Goal: Transaction & Acquisition: Subscribe to service/newsletter

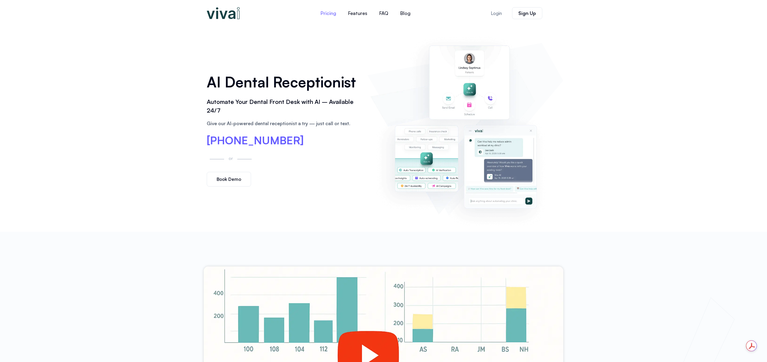
click at [327, 14] on link "Pricing" at bounding box center [329, 13] width 28 height 14
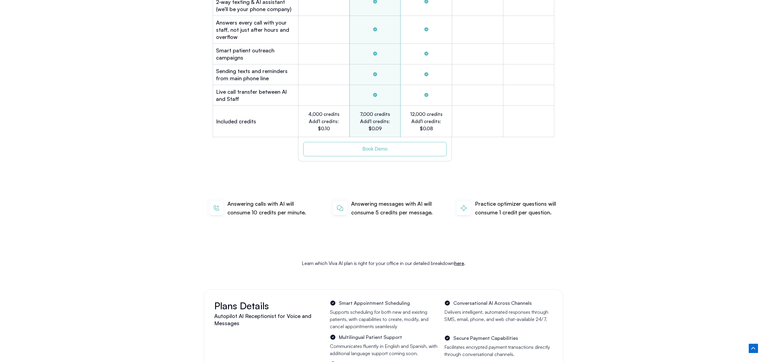
scroll to position [1912, 0]
click at [375, 148] on span "Book Demo" at bounding box center [374, 150] width 25 height 5
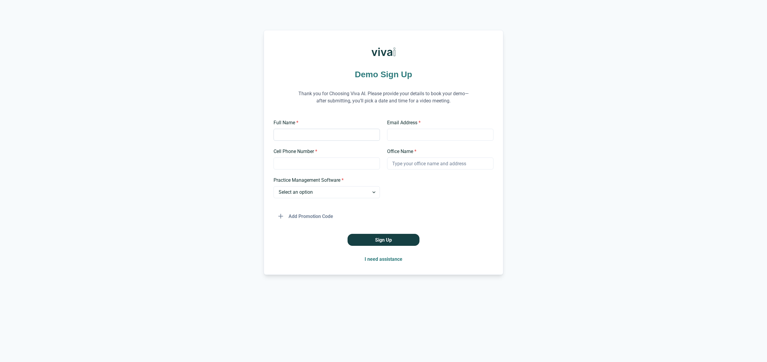
click at [321, 137] on input "Full Name *" at bounding box center [326, 135] width 106 height 12
type input "Pedram Bohluli"
type input "pbohluli@gmail.com"
type input "7133227474"
type input "Omega Dental"
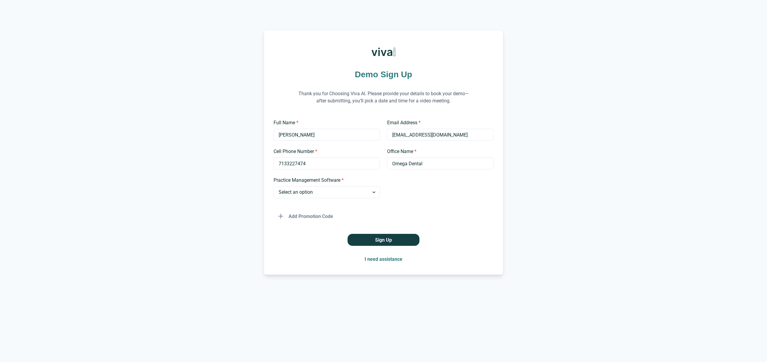
drag, startPoint x: 333, startPoint y: 167, endPoint x: 209, endPoint y: 160, distance: 124.5
click at [209, 160] on div "Demo Sign Up Thank you for Choosing Viva AI. Please provide your details to boo…" at bounding box center [383, 152] width 767 height 245
type input "9172911724"
click at [372, 193] on select "Select an option Dentrix Open Dental EagleSoft Denticon Other" at bounding box center [326, 192] width 106 height 12
select select "Dentrix"
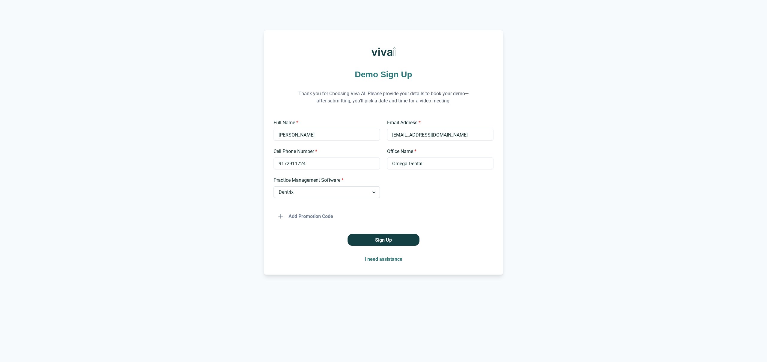
click at [273, 186] on select "Select an option Dentrix Open Dental EagleSoft Denticon Other" at bounding box center [326, 192] width 106 height 12
click at [332, 166] on input "9172911724" at bounding box center [326, 164] width 106 height 12
type input "7133227474"
click at [393, 240] on button "Sign Up" at bounding box center [383, 240] width 72 height 12
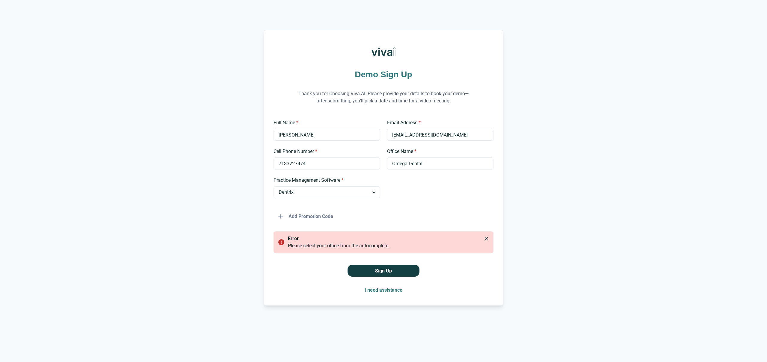
click at [439, 218] on div "Add Promotion Code" at bounding box center [383, 213] width 220 height 17
click at [442, 166] on input "Omega Dental" at bounding box center [440, 164] width 106 height 12
click at [454, 203] on div "Full Name * Pedram Bohluli Email Address * pbohluli@gmail.com Cell Phone Number…" at bounding box center [383, 170] width 220 height 103
click at [388, 270] on button "Sign Up" at bounding box center [383, 271] width 72 height 12
click at [436, 163] on input "Omega Dental" at bounding box center [440, 164] width 106 height 12
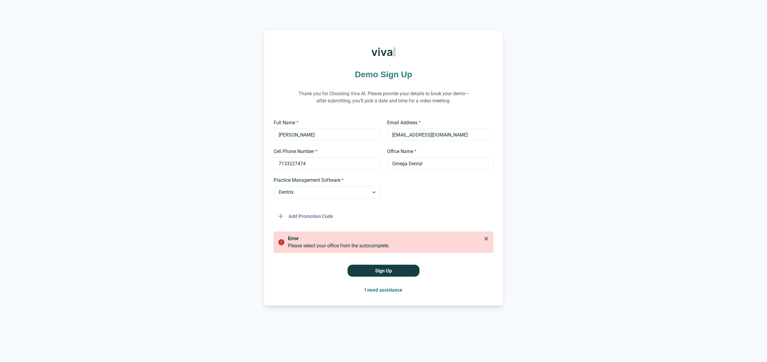
type input "Omega Dental Specialists"
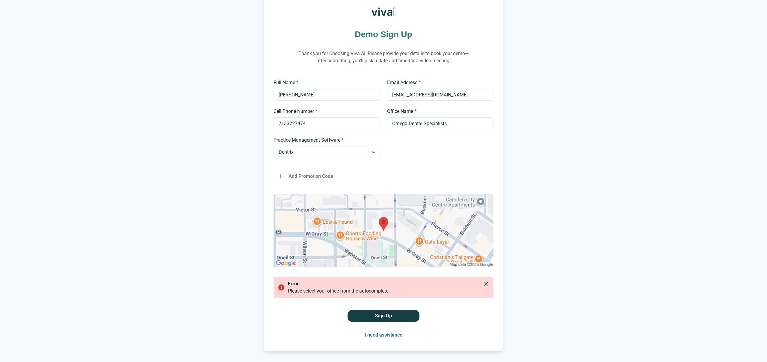
scroll to position [49, 0]
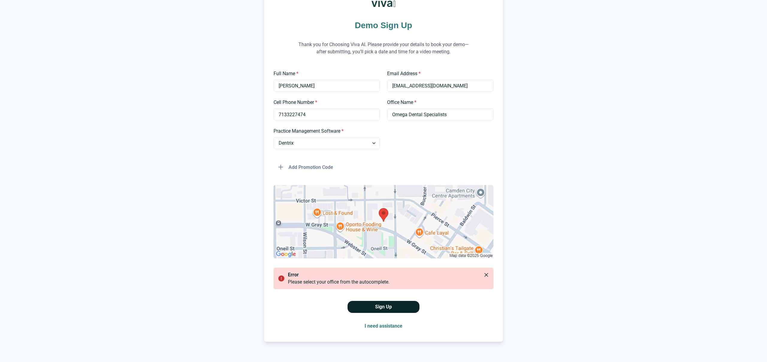
click at [389, 309] on button "Sign Up" at bounding box center [383, 307] width 72 height 12
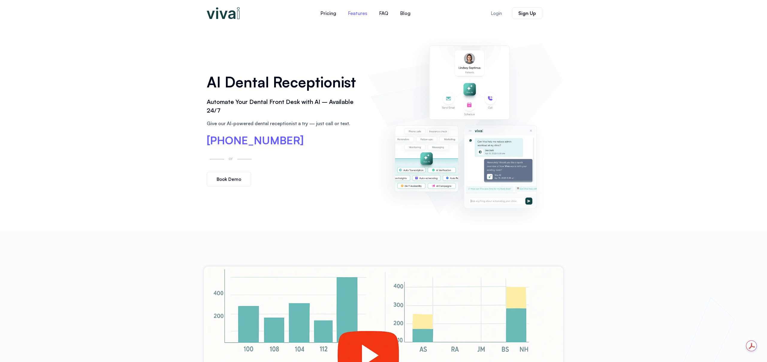
click at [359, 14] on link "Features" at bounding box center [357, 13] width 31 height 14
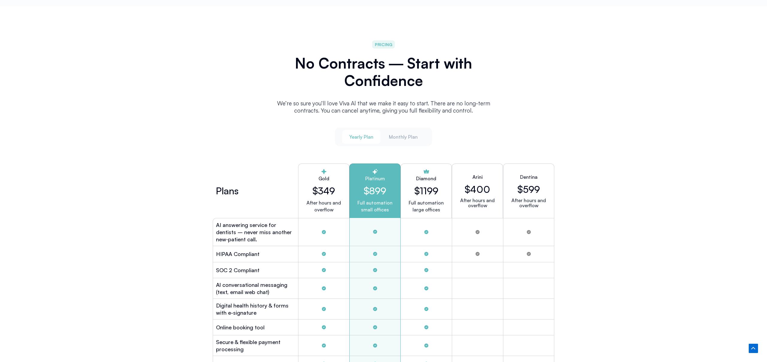
scroll to position [1507, 0]
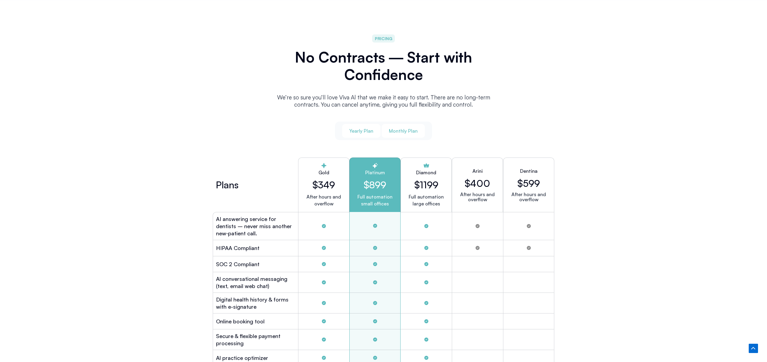
click at [405, 129] on span "Monthly Plan" at bounding box center [403, 131] width 29 height 7
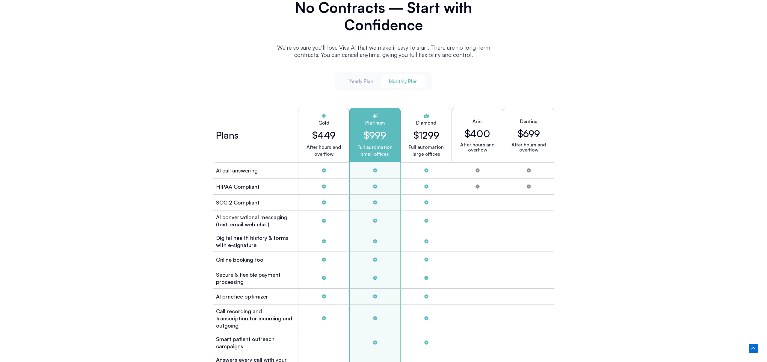
scroll to position [1560, 0]
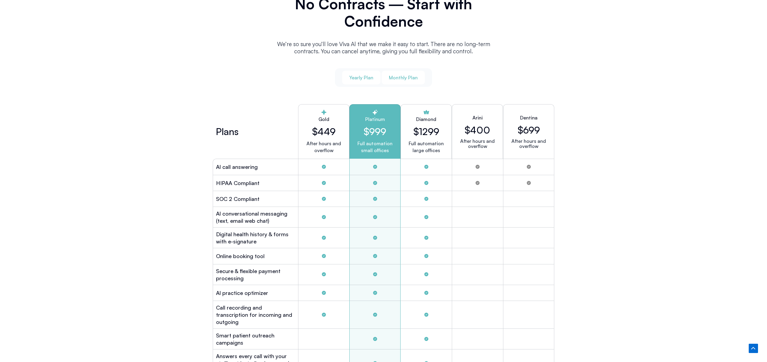
click at [356, 75] on span "Yearly Plan" at bounding box center [361, 77] width 24 height 7
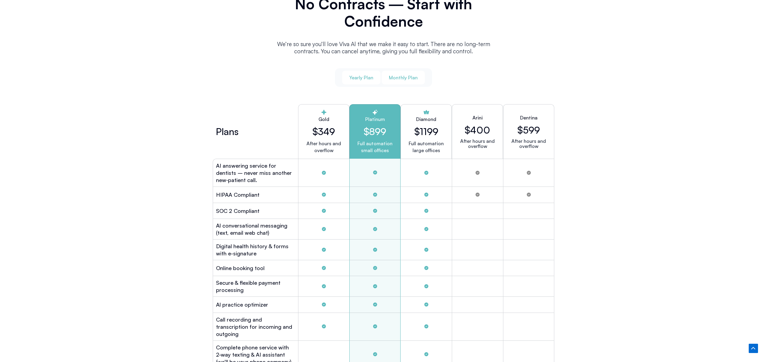
click at [405, 76] on span "Monthly Plan" at bounding box center [403, 77] width 29 height 7
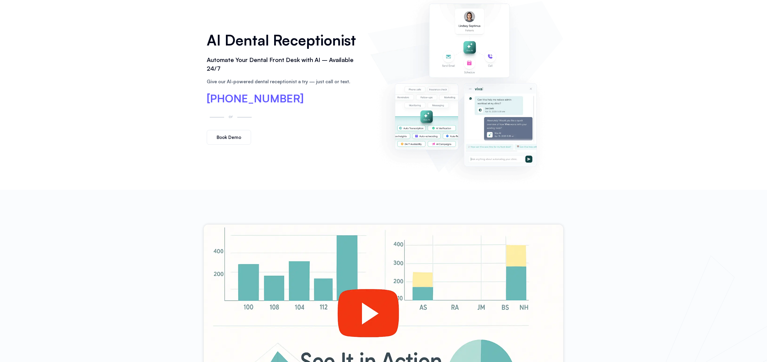
scroll to position [0, 0]
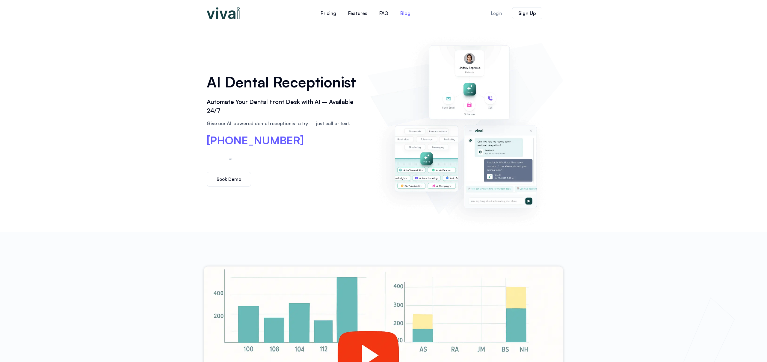
click at [405, 16] on link "Blog" at bounding box center [405, 13] width 22 height 14
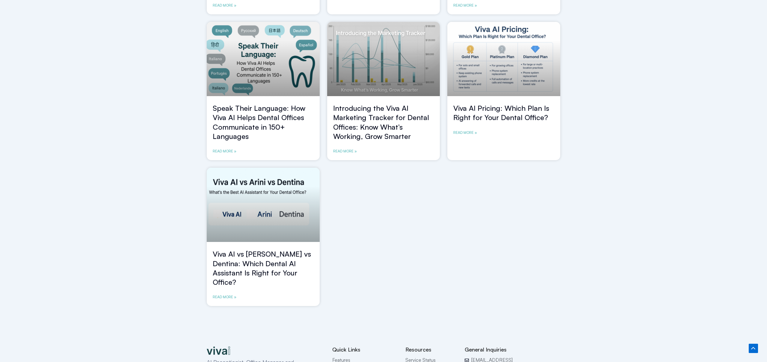
scroll to position [356, 0]
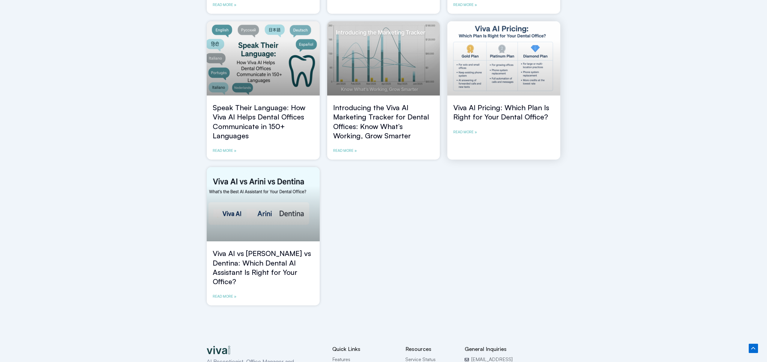
click at [523, 85] on link at bounding box center [503, 58] width 113 height 75
